Goal: Task Accomplishment & Management: Complete application form

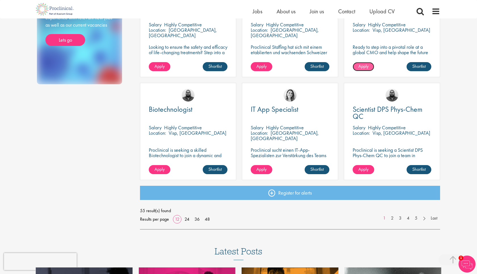
scroll to position [357, 0]
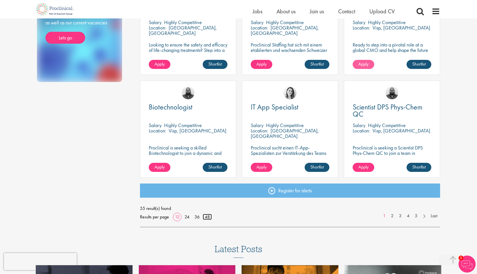
click at [206, 220] on link "48" at bounding box center [207, 217] width 9 height 6
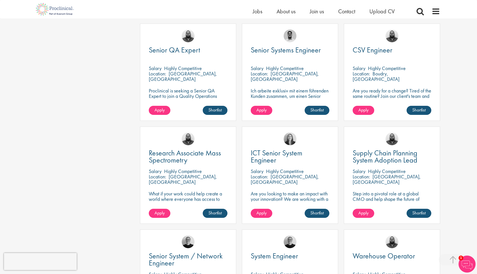
scroll to position [1548, 0]
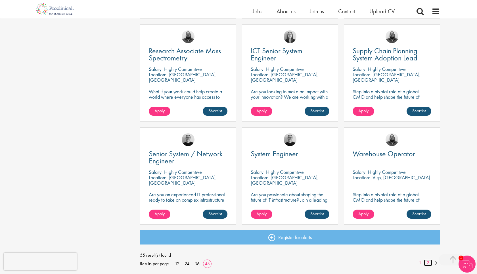
click at [428, 263] on link "2" at bounding box center [428, 263] width 8 height 7
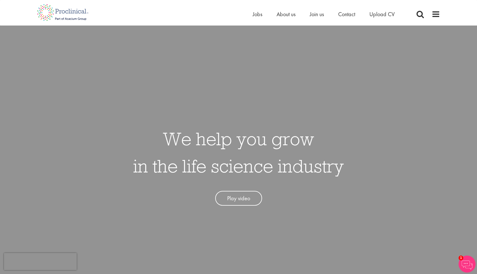
drag, startPoint x: 0, startPoint y: 0, endPoint x: 370, endPoint y: 23, distance: 370.7
click at [370, 23] on nav "Home Jobs About us Join us Contact Upload CV" at bounding box center [238, 13] width 477 height 26
click at [378, 16] on span "Upload CV" at bounding box center [382, 14] width 25 height 7
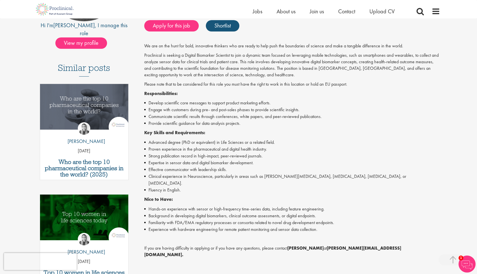
scroll to position [123, 0]
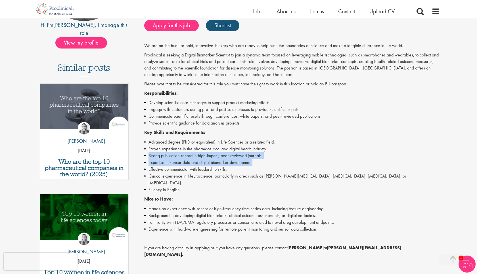
drag, startPoint x: 253, startPoint y: 163, endPoint x: 149, endPoint y: 159, distance: 104.1
click at [149, 159] on ul "Advanced degree (PhD or equivalent) in Life Sciences or a related field. Proven…" at bounding box center [292, 166] width 296 height 55
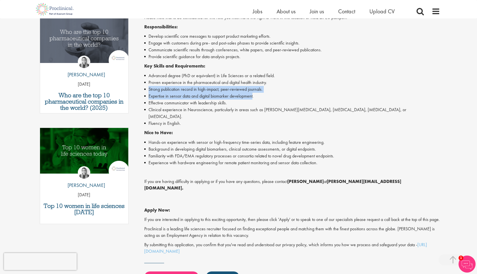
scroll to position [255, 0]
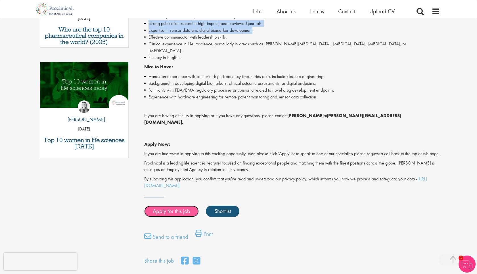
click at [182, 206] on link "Apply for this job" at bounding box center [171, 211] width 55 height 11
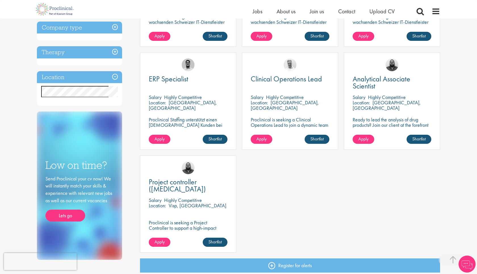
scroll to position [180, 0]
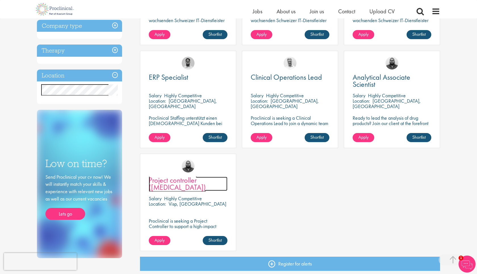
click at [168, 182] on span "Project controller (CAPEX)" at bounding box center [177, 184] width 57 height 17
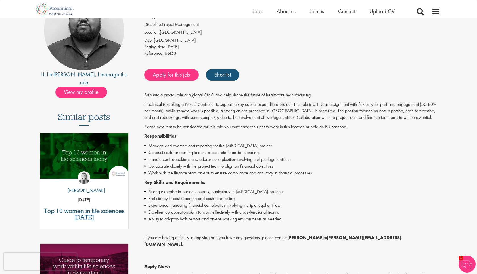
scroll to position [74, 0]
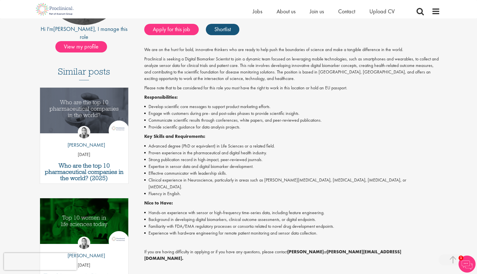
scroll to position [118, 0]
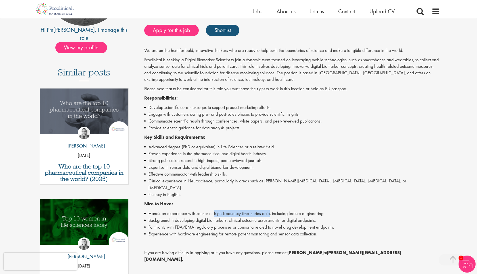
drag, startPoint x: 213, startPoint y: 207, endPoint x: 268, endPoint y: 205, distance: 54.6
click at [268, 211] on li "Hands-on experience with sensor or high-frequency time-series data, including f…" at bounding box center [292, 214] width 296 height 7
copy li "high-frequency time-series data"
drag, startPoint x: 176, startPoint y: 220, endPoint x: 233, endPoint y: 219, distance: 57.1
click at [233, 224] on li "Familiarity with FDA/EMA regulatory processes or consortia related to novel dru…" at bounding box center [292, 227] width 296 height 7
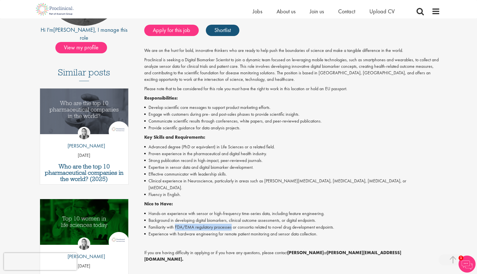
copy li "FDA/EMA regulatory processes"
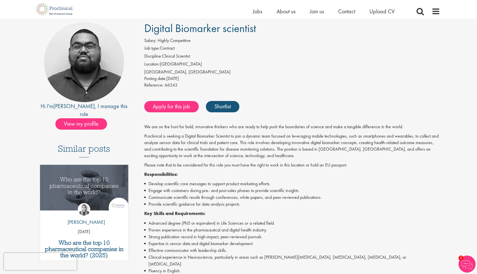
scroll to position [0, 0]
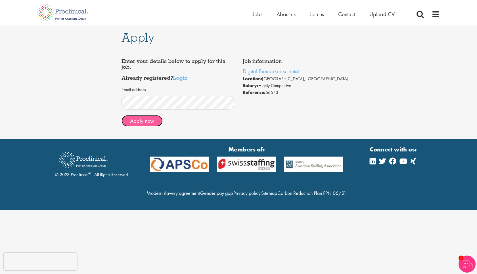
click at [145, 120] on button "Apply now" at bounding box center [142, 120] width 41 height 11
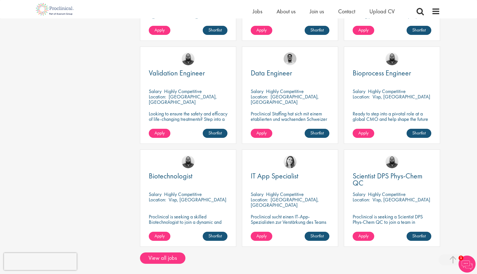
scroll to position [343, 0]
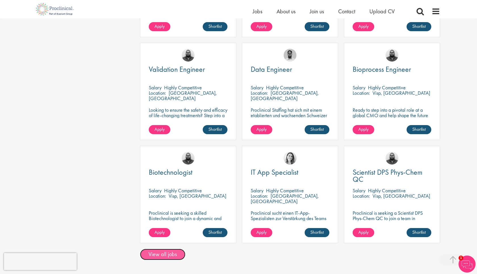
click at [167, 249] on link "View all jobs" at bounding box center [162, 254] width 45 height 11
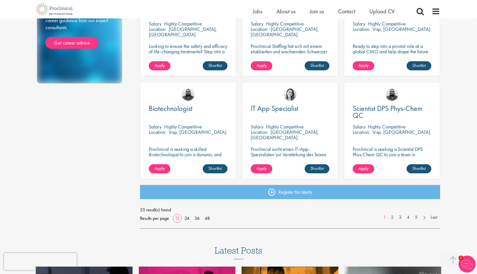
scroll to position [355, 0]
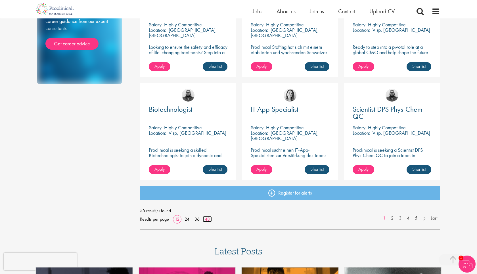
click at [209, 218] on link "48" at bounding box center [207, 220] width 9 height 6
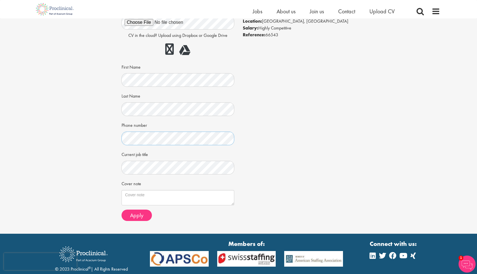
scroll to position [56, 0]
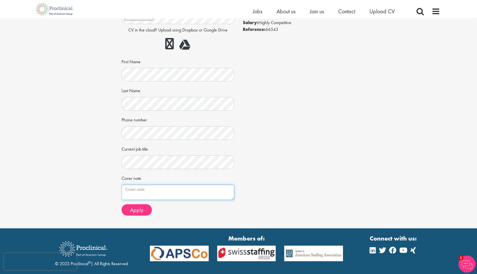
click at [134, 190] on textarea "Cover note" at bounding box center [178, 192] width 113 height 15
paste textarea "Dear [Hiring Manager's Name], I am writing to express my strong interest in the…"
click at [179, 190] on textarea "Cover note" at bounding box center [178, 192] width 113 height 15
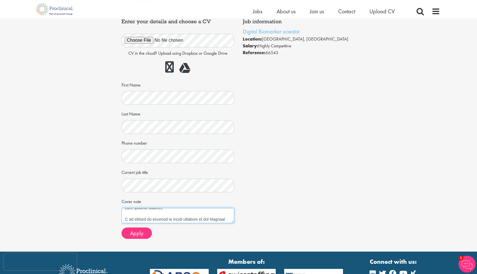
scroll to position [5, 0]
click at [125, 217] on textarea "Cover note" at bounding box center [178, 215] width 113 height 15
click at [174, 222] on textarea "Cover note" at bounding box center [178, 215] width 113 height 15
paste textarea "I am excited to apply for the Digital Biomarker Scientist position in Basel. Wi…"
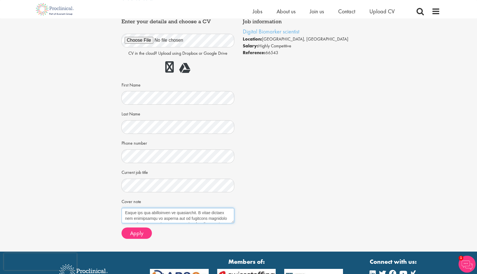
scroll to position [174, 0]
click at [153, 220] on textarea "Cover note" at bounding box center [178, 215] width 113 height 15
type textarea "Dear Ashley Bennett, I am excited to apply for the Digital Biomarker Scientist …"
click at [142, 236] on span "Apply" at bounding box center [136, 233] width 13 height 7
